Goal: Information Seeking & Learning: Learn about a topic

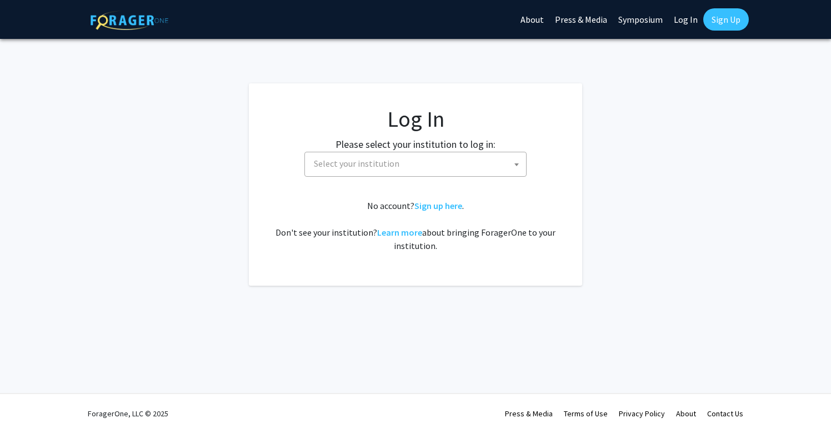
select select
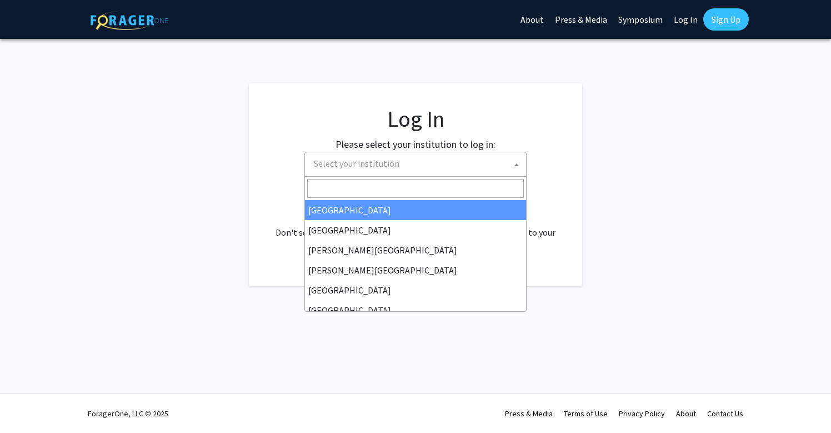
click at [462, 167] on span "Select your institution" at bounding box center [417, 163] width 217 height 23
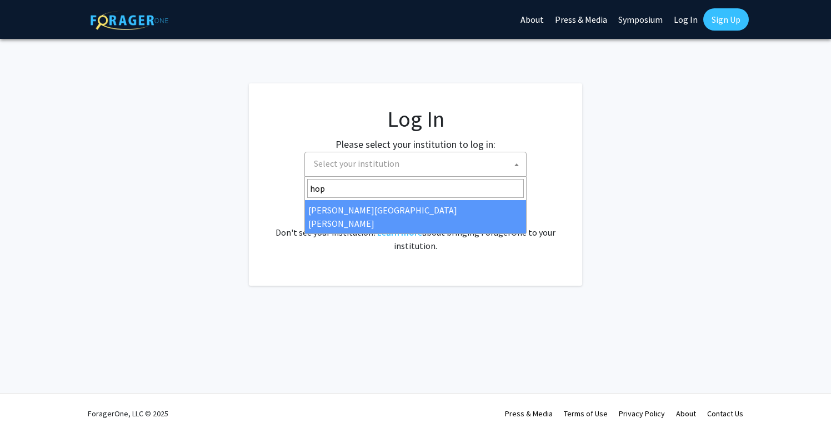
type input "hop"
select select "1"
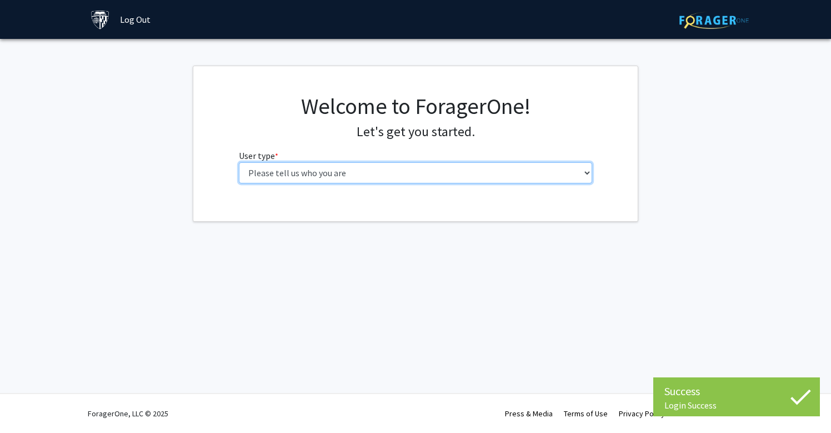
click at [460, 174] on select "Please tell us who you are Undergraduate Student Master's Student Doctoral Cand…" at bounding box center [416, 172] width 354 height 21
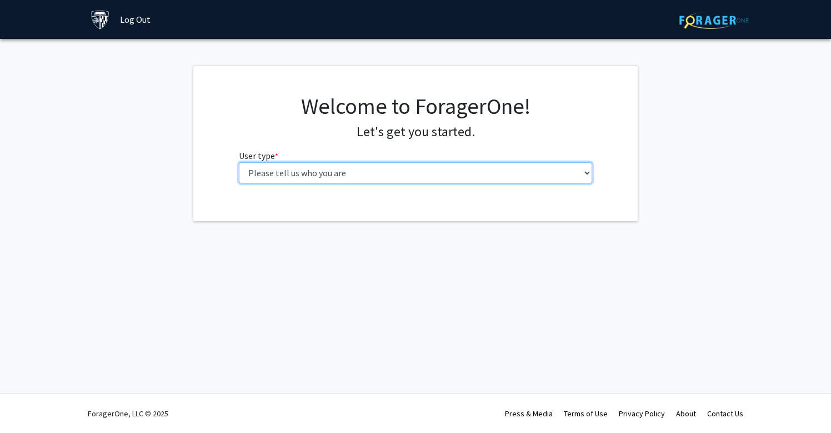
select select "3: doc"
click at [239, 162] on select "Please tell us who you are Undergraduate Student Master's Student Doctoral Cand…" at bounding box center [416, 172] width 354 height 21
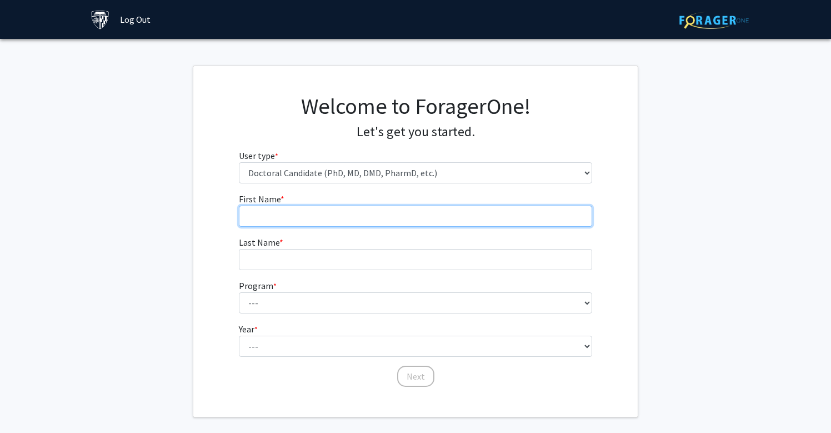
click at [446, 218] on input "First Name * required" at bounding box center [416, 215] width 354 height 21
type input "[PERSON_NAME]"
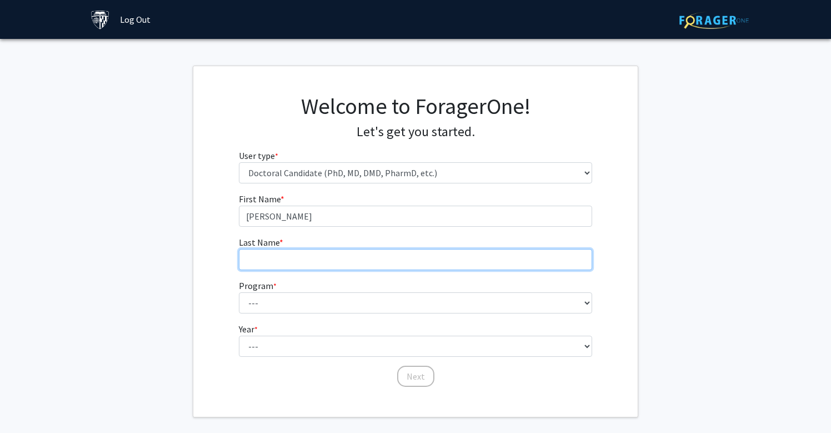
type input "[PERSON_NAME]"
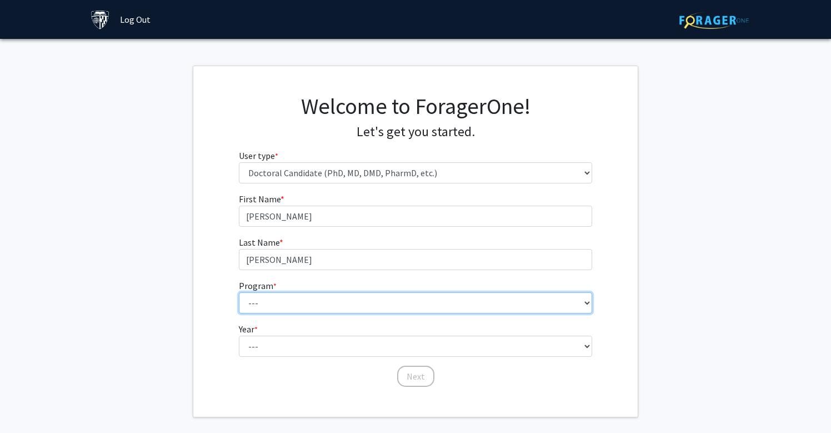
click at [331, 305] on select "--- Adult-Gerontological Acute Care Nurse Practitioner Adult-Gerontological Cri…" at bounding box center [416, 302] width 354 height 21
select select "22: 25"
click at [239, 292] on select "--- Adult-Gerontological Acute Care Nurse Practitioner Adult-Gerontological Cri…" at bounding box center [416, 302] width 354 height 21
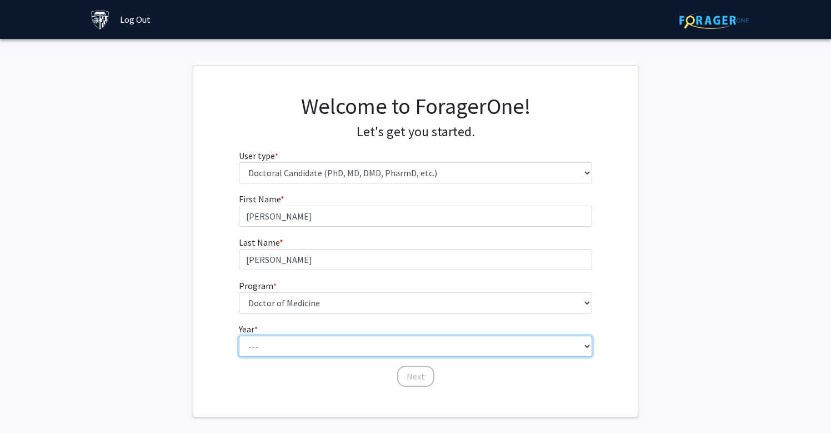
click at [321, 350] on select "--- First Year Second Year Third Year Fourth Year Fifth Year Sixth Year Seventh…" at bounding box center [416, 345] width 354 height 21
select select "1: first_year"
click at [239, 335] on select "--- First Year Second Year Third Year Fourth Year Fifth Year Sixth Year Seventh…" at bounding box center [416, 345] width 354 height 21
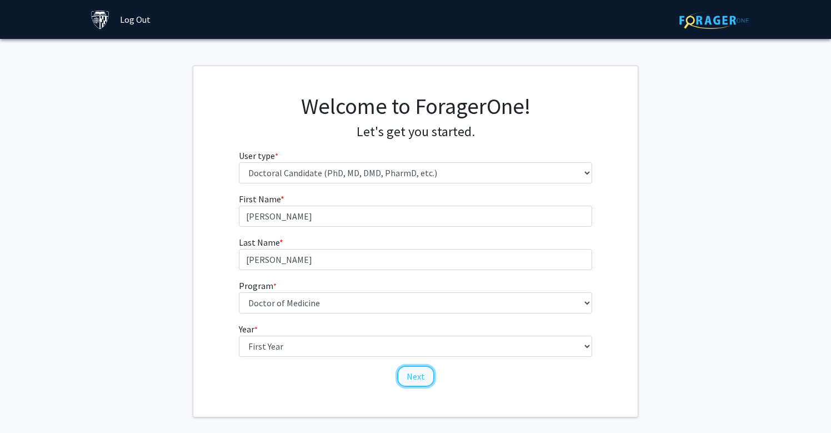
click at [418, 381] on button "Next" at bounding box center [415, 375] width 37 height 21
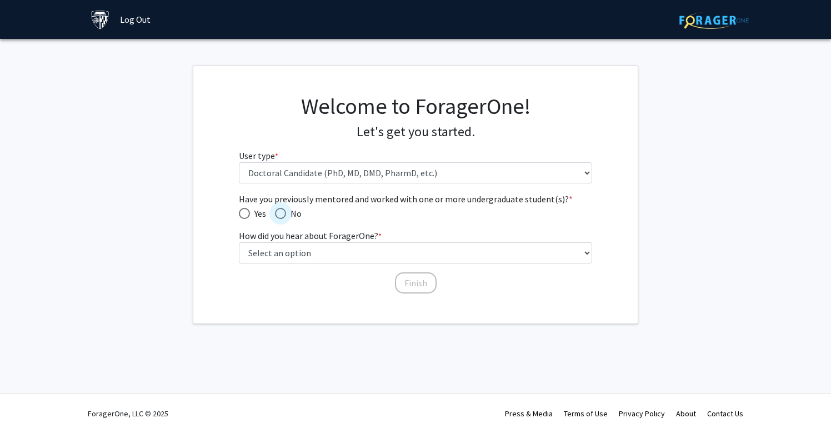
click at [278, 215] on span "Have you previously mentored and worked with one or more undergraduate student(…" at bounding box center [280, 213] width 11 height 11
click at [278, 215] on input "No" at bounding box center [280, 213] width 11 height 11
radio input "true"
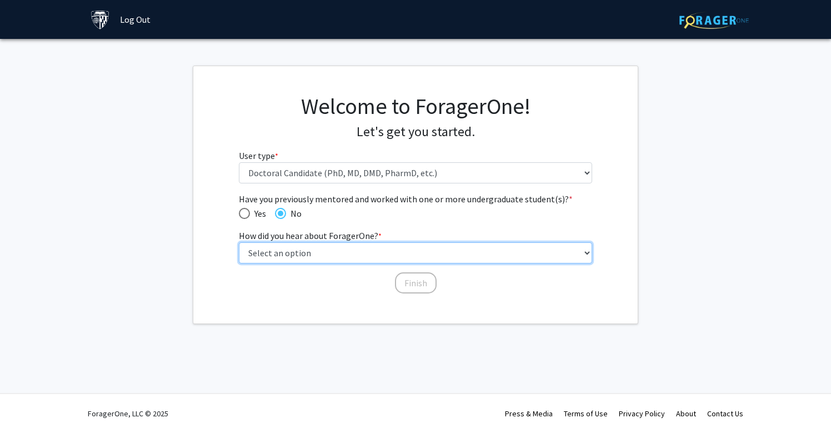
click at [287, 255] on select "Select an option Peer/student recommendation Faculty/staff recommendation Unive…" at bounding box center [416, 252] width 354 height 21
select select "2: faculty_recommendation"
click at [239, 242] on select "Select an option Peer/student recommendation Faculty/staff recommendation Unive…" at bounding box center [416, 252] width 354 height 21
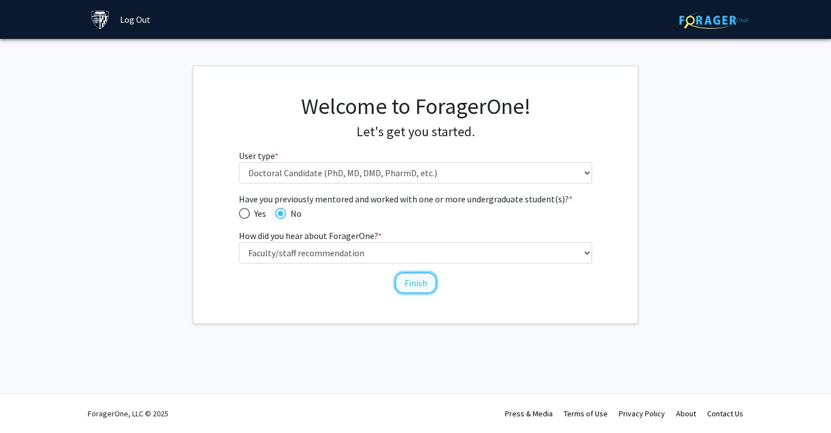
click at [409, 284] on button "Finish" at bounding box center [416, 282] width 42 height 21
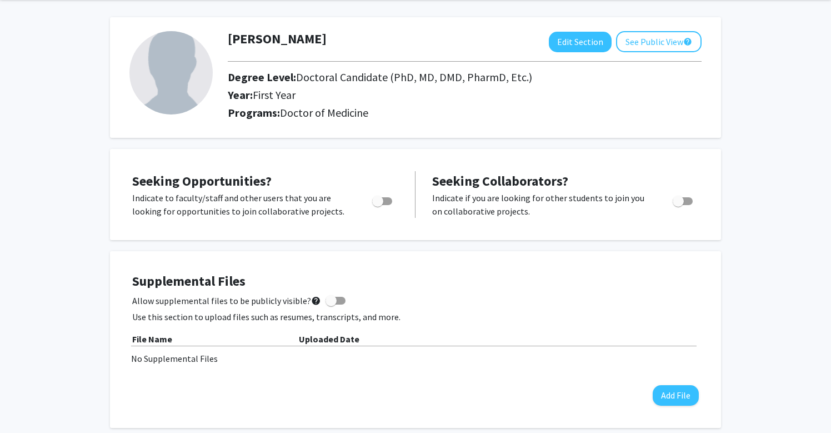
scroll to position [44, 0]
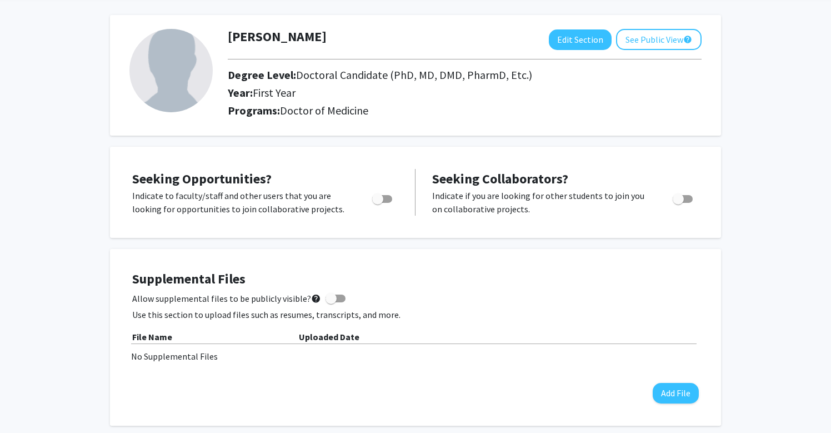
click at [384, 197] on span "Toggle" at bounding box center [382, 199] width 20 height 8
click at [378, 203] on input "Are you actively seeking opportunities?" at bounding box center [377, 203] width 1 height 1
checkbox input "true"
click at [676, 199] on span "Toggle" at bounding box center [677, 198] width 11 height 11
click at [677, 203] on input "Would you like to receive other student requests to work with you?" at bounding box center [677, 203] width 1 height 1
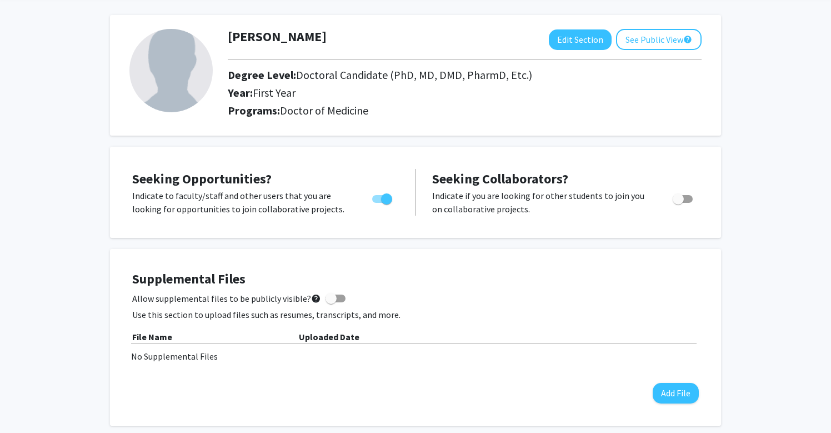
checkbox input "true"
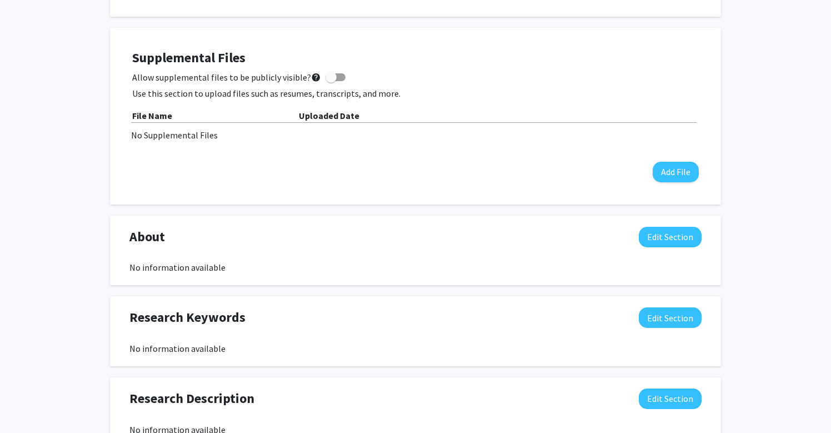
scroll to position [0, 0]
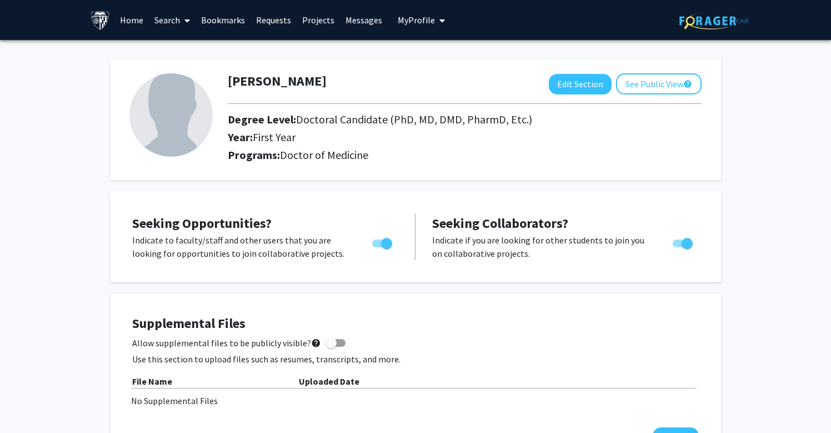
click at [318, 21] on link "Projects" at bounding box center [317, 20] width 43 height 39
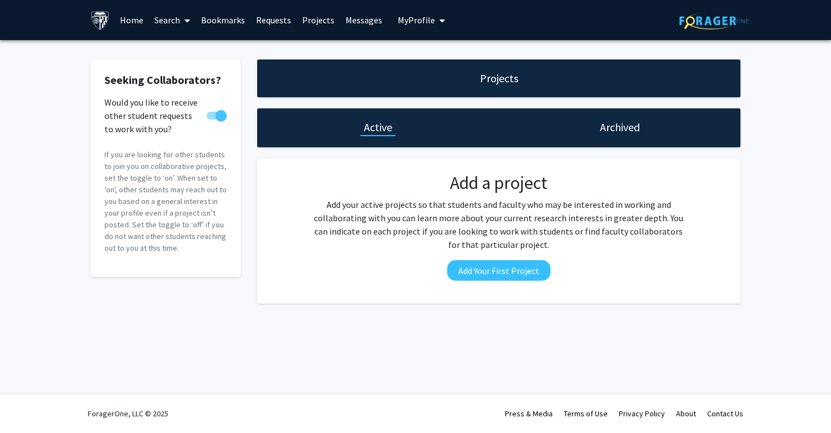
click at [169, 26] on link "Search" at bounding box center [172, 20] width 47 height 39
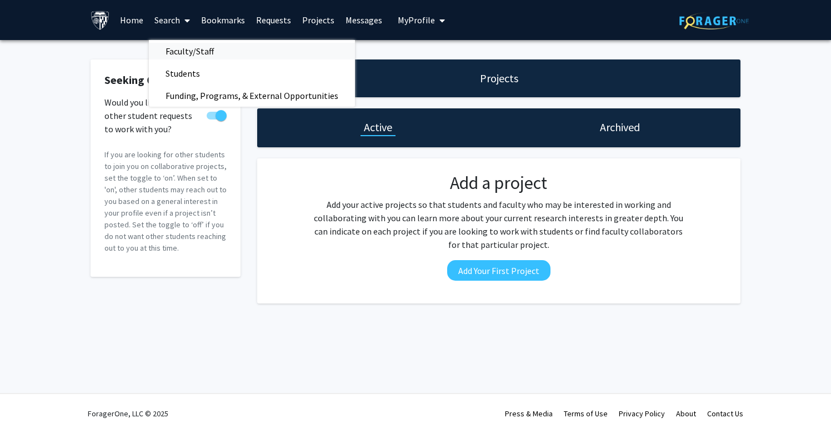
click at [182, 54] on span "Faculty/Staff" at bounding box center [190, 51] width 82 height 22
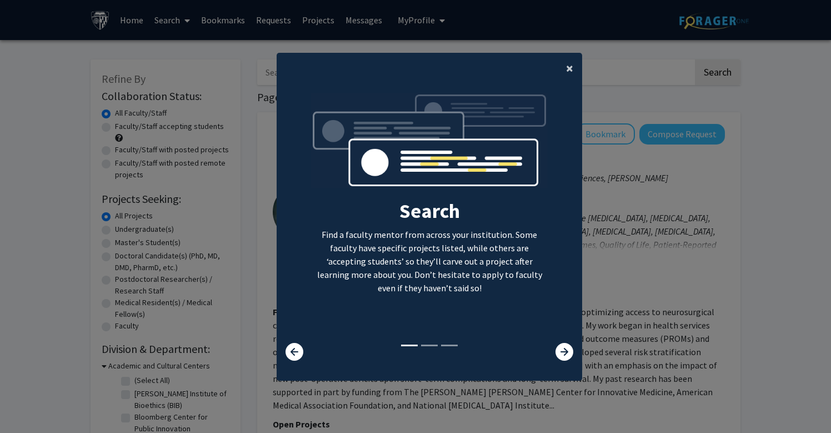
click at [570, 72] on span "×" at bounding box center [569, 67] width 7 height 17
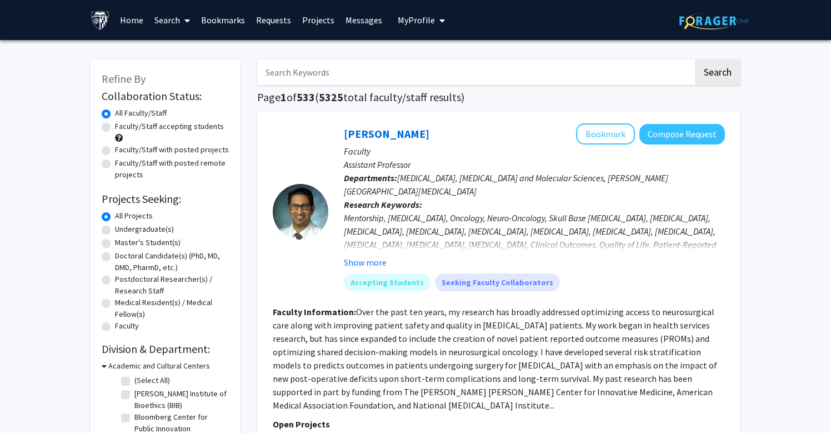
click at [519, 74] on input "Search Keywords" at bounding box center [475, 72] width 436 height 26
type input "[MEDICAL_DATA]"
click at [695, 59] on button "Search" at bounding box center [718, 72] width 46 height 26
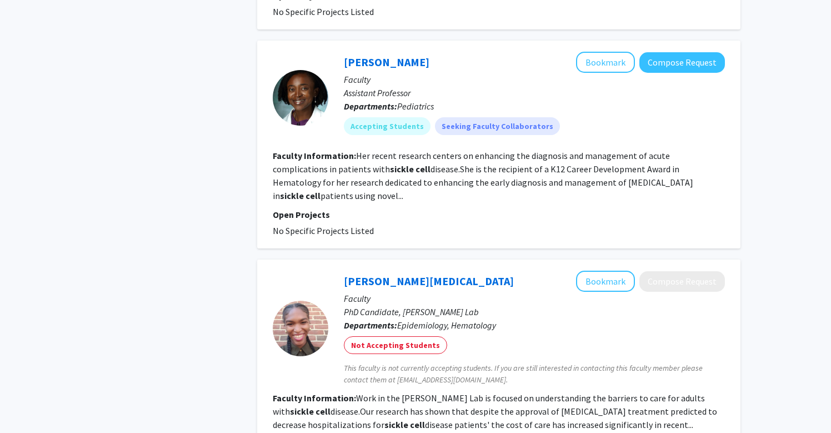
scroll to position [956, 0]
click at [401, 54] on link "[PERSON_NAME]" at bounding box center [387, 61] width 86 height 14
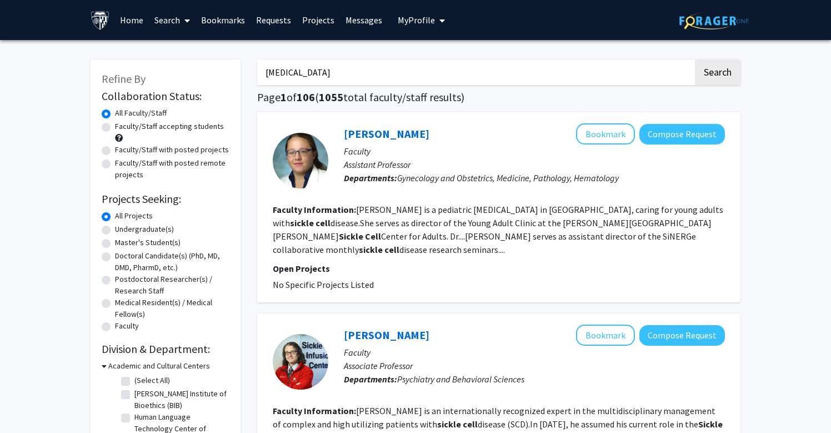
click at [115, 129] on label "Faculty/Staff accepting students" at bounding box center [169, 126] width 109 height 12
click at [115, 128] on input "Faculty/Staff accepting students" at bounding box center [118, 123] width 7 height 7
radio input "true"
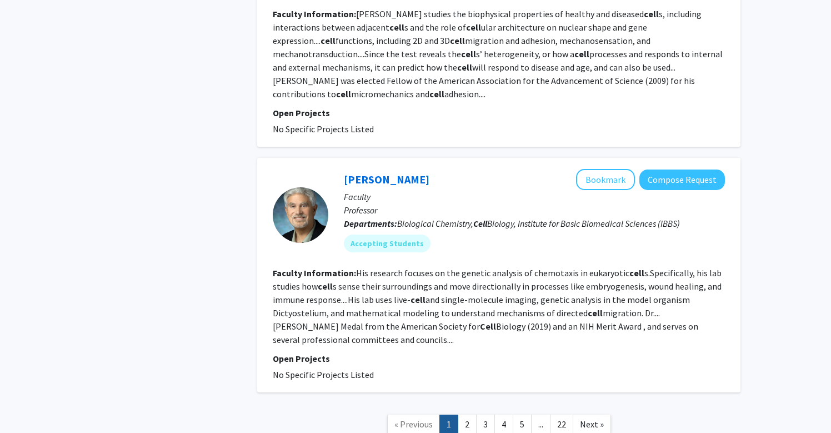
scroll to position [2968, 0]
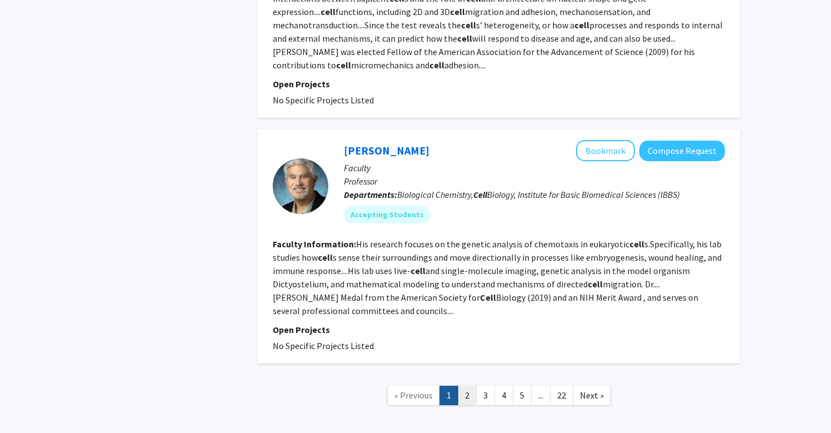
click at [470, 385] on link "2" at bounding box center [467, 394] width 19 height 19
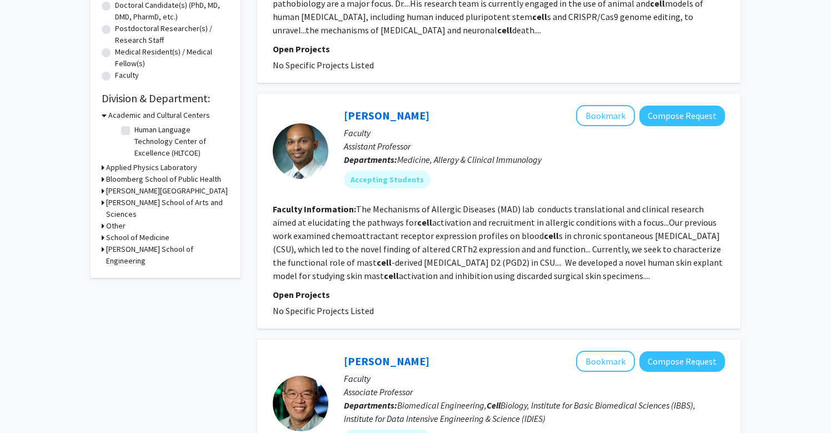
scroll to position [251, 0]
click at [139, 178] on h3 "Bloomberg School of Public Health" at bounding box center [163, 179] width 115 height 12
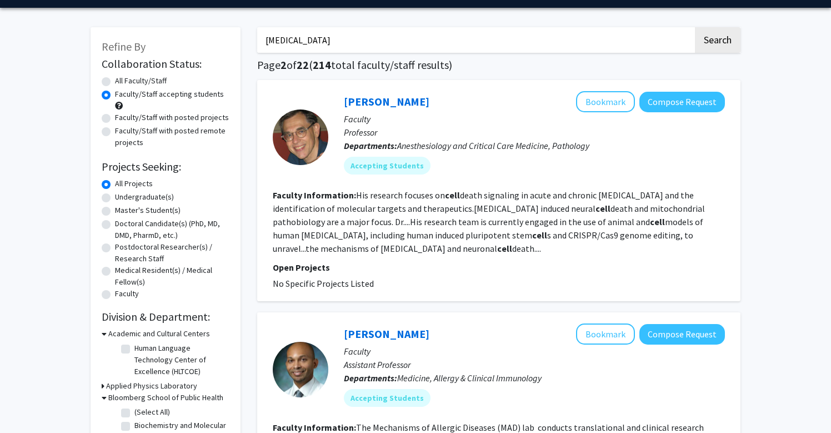
scroll to position [0, 0]
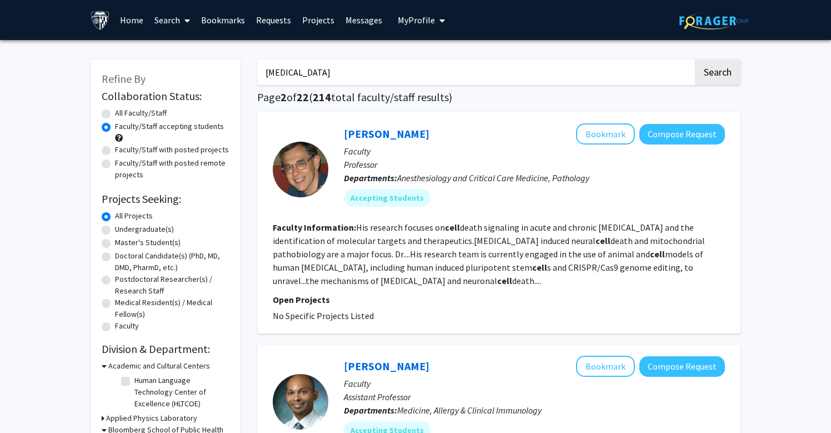
click at [349, 80] on input "[MEDICAL_DATA]" at bounding box center [475, 72] width 436 height 26
type input "[MEDICAL_DATA] psych"
click at [695, 59] on button "Search" at bounding box center [718, 72] width 46 height 26
radio input "true"
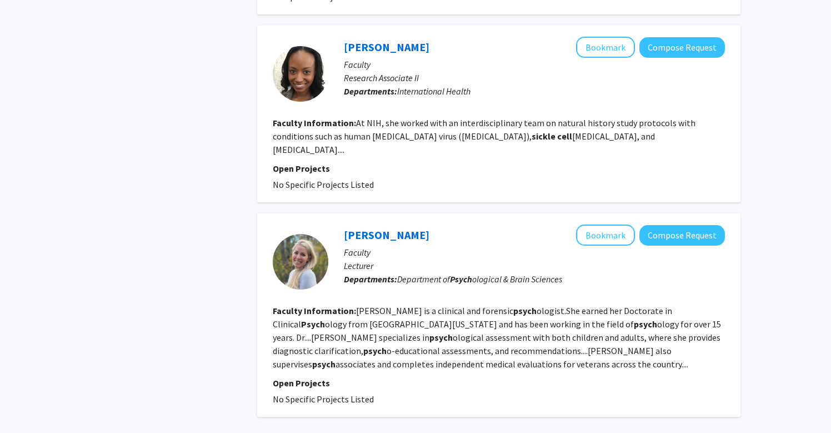
scroll to position [1887, 0]
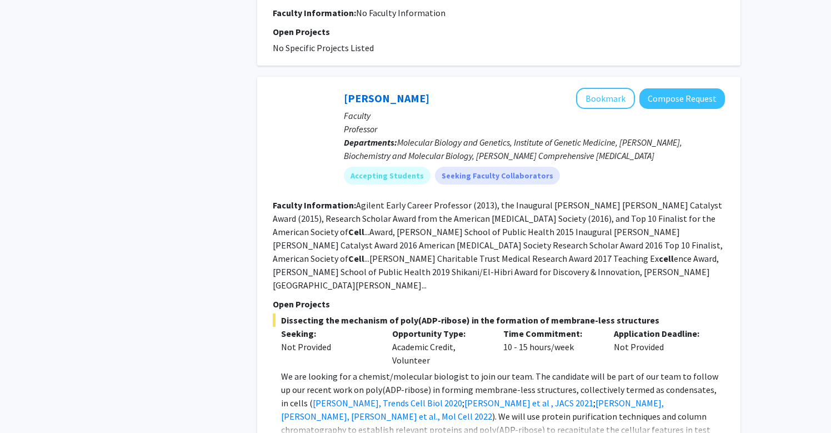
scroll to position [2301, 0]
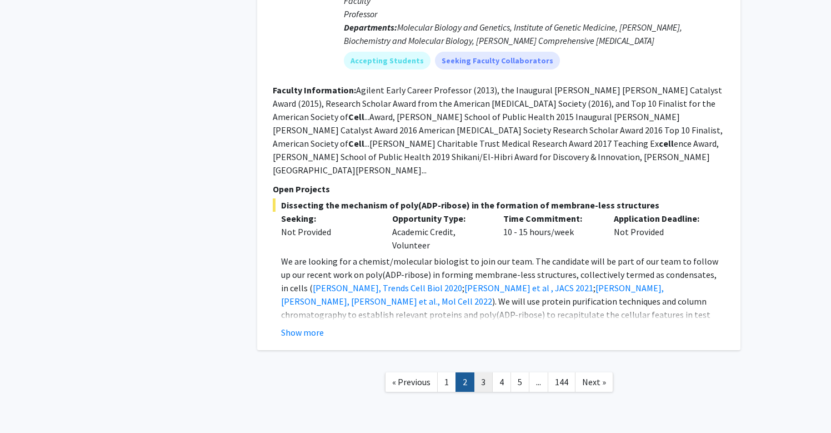
click at [482, 372] on link "3" at bounding box center [483, 381] width 19 height 19
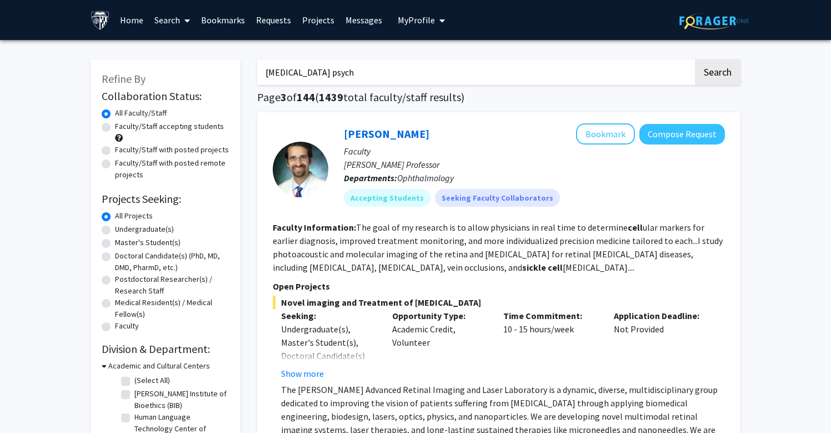
click at [327, 71] on input "[MEDICAL_DATA] psych" at bounding box center [475, 72] width 436 height 26
type input "[MEDICAL_DATA] psychiatry"
click at [695, 59] on button "Search" at bounding box center [718, 72] width 46 height 26
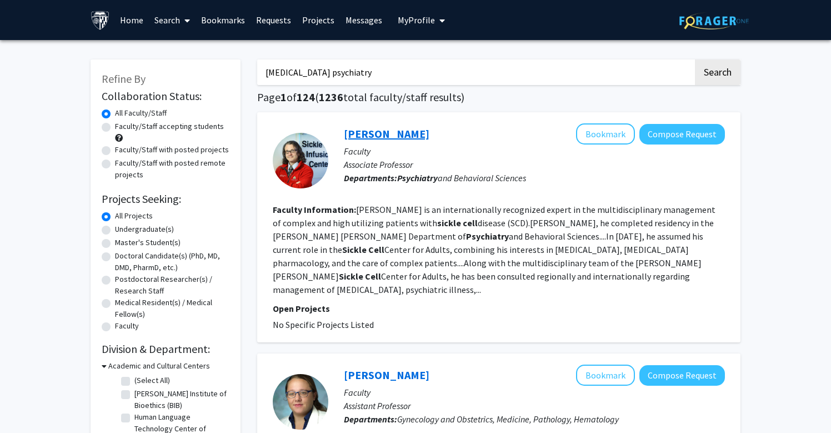
click at [368, 129] on link "[PERSON_NAME]" at bounding box center [387, 134] width 86 height 14
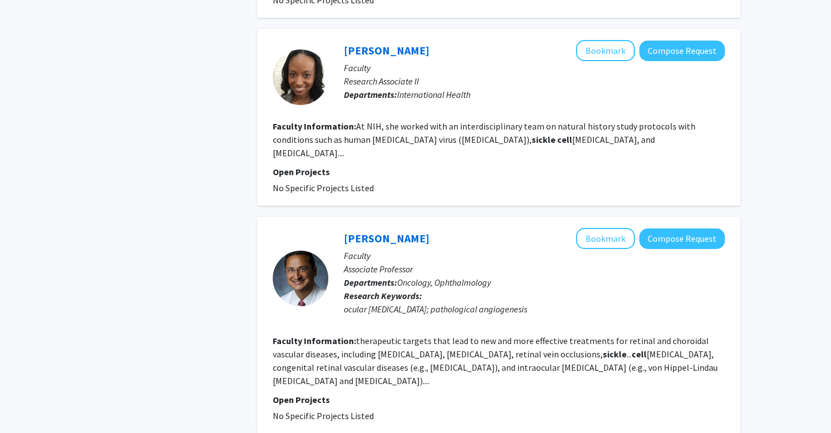
scroll to position [1884, 0]
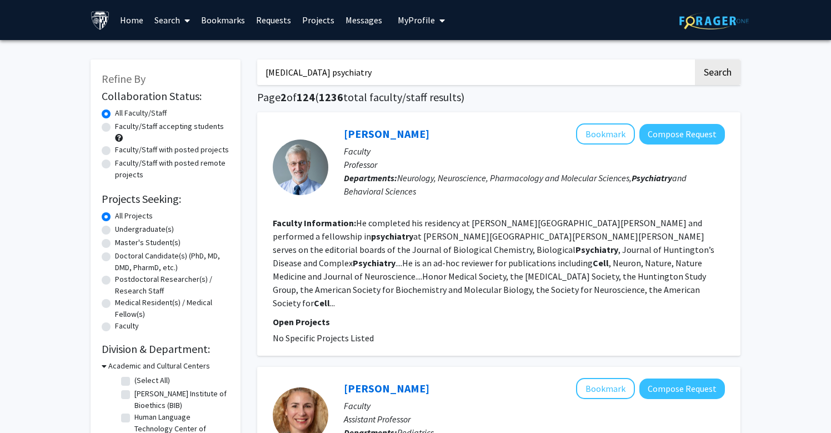
drag, startPoint x: 360, startPoint y: 77, endPoint x: 308, endPoint y: 74, distance: 52.3
click at [308, 74] on input "[MEDICAL_DATA] psychiatry" at bounding box center [475, 72] width 436 height 26
type input "[MEDICAL_DATA] public health"
click at [695, 59] on button "Search" at bounding box center [718, 72] width 46 height 26
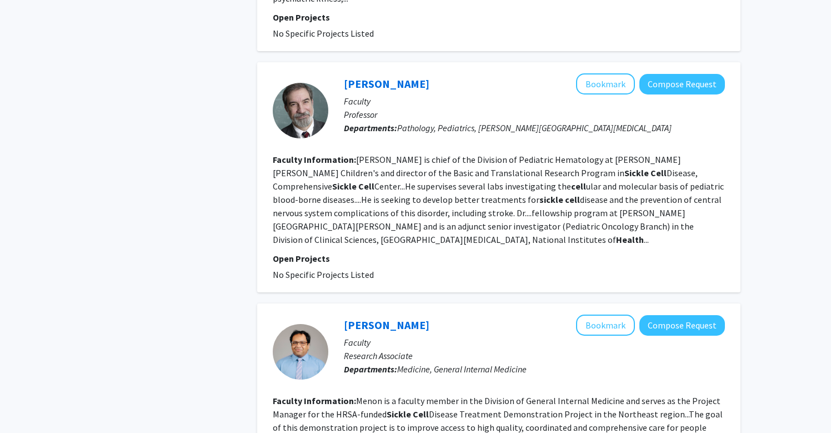
scroll to position [2195, 0]
